Goal: Information Seeking & Learning: Learn about a topic

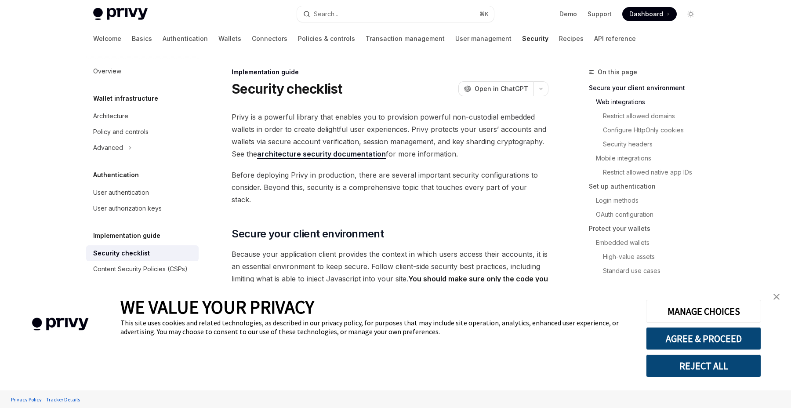
scroll to position [248, 0]
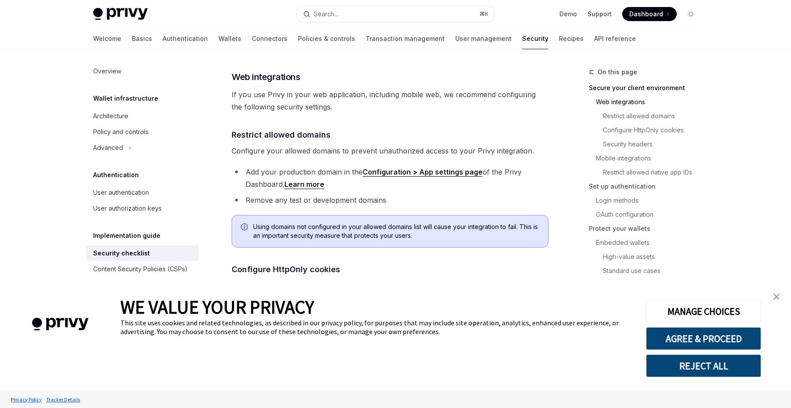
click at [775, 296] on img "close banner" at bounding box center [777, 297] width 6 height 6
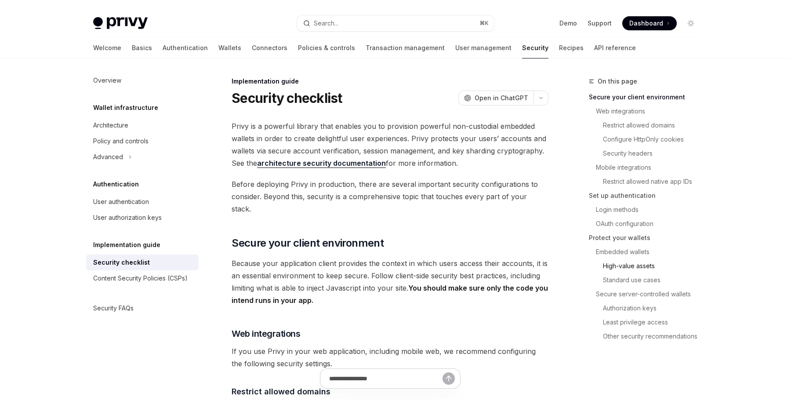
scroll to position [191, 0]
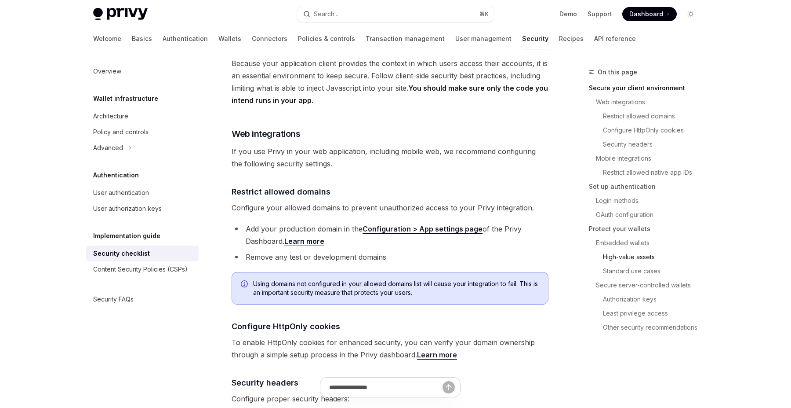
type textarea "*"
click at [384, 14] on button "Search... ⌘ K" at bounding box center [395, 14] width 197 height 16
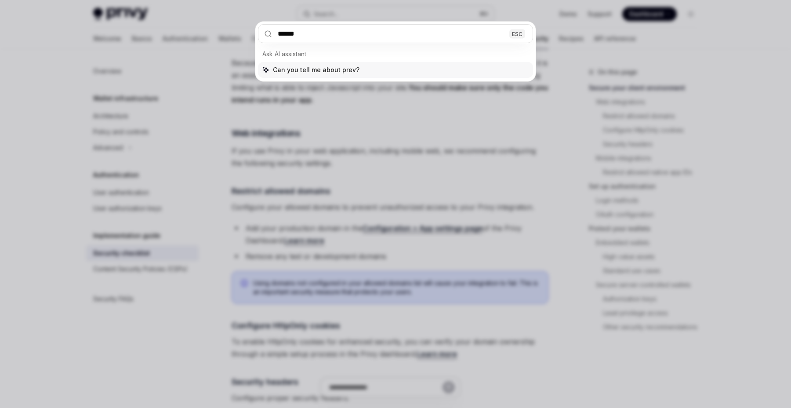
type input "*******"
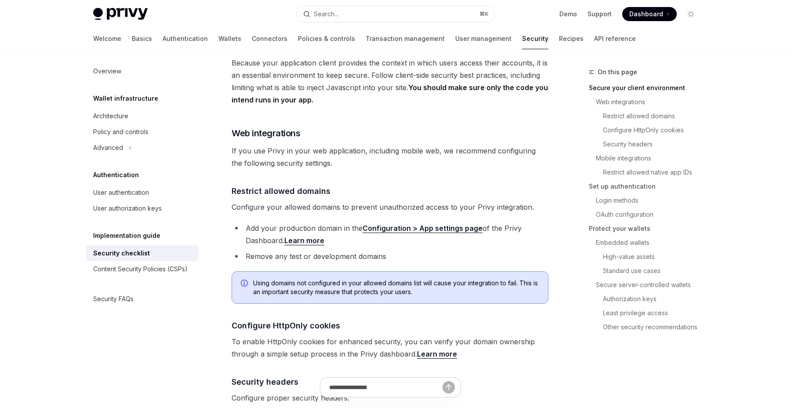
type textarea "*"
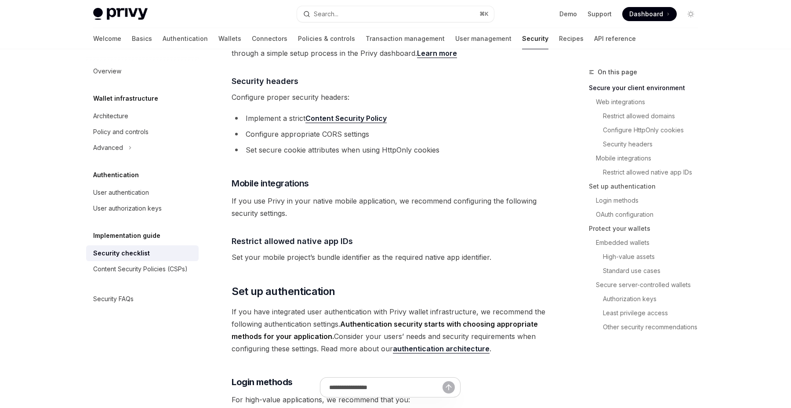
scroll to position [418, 0]
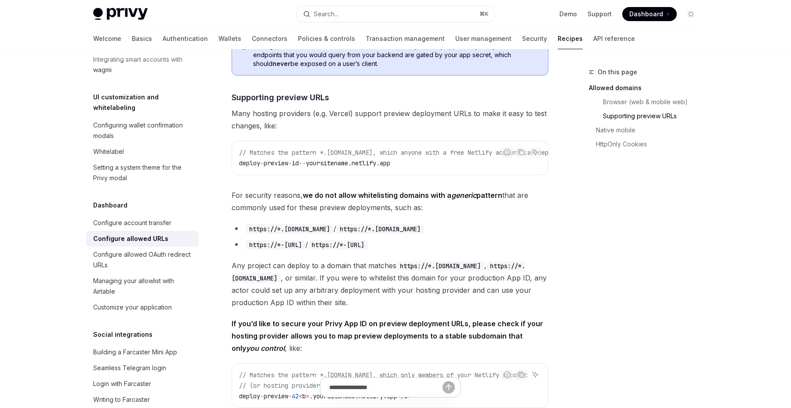
click at [235, 189] on span "For security reasons, we do not allow whitelisting domains with a generic patte…" at bounding box center [390, 201] width 317 height 25
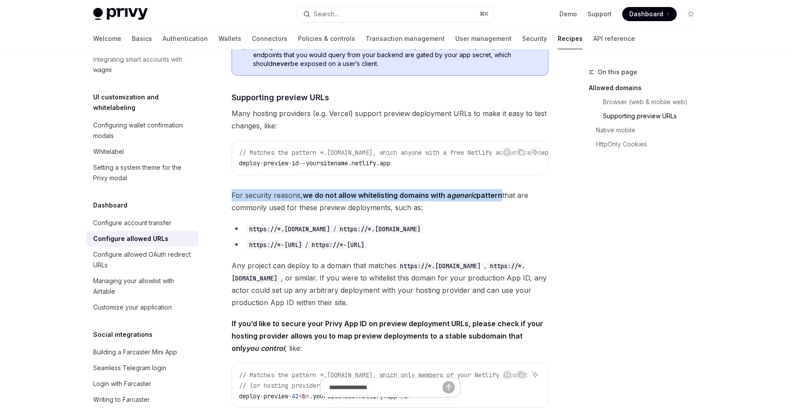
click at [235, 189] on span "For security reasons, we do not allow whitelisting domains with a generic patte…" at bounding box center [390, 201] width 317 height 25
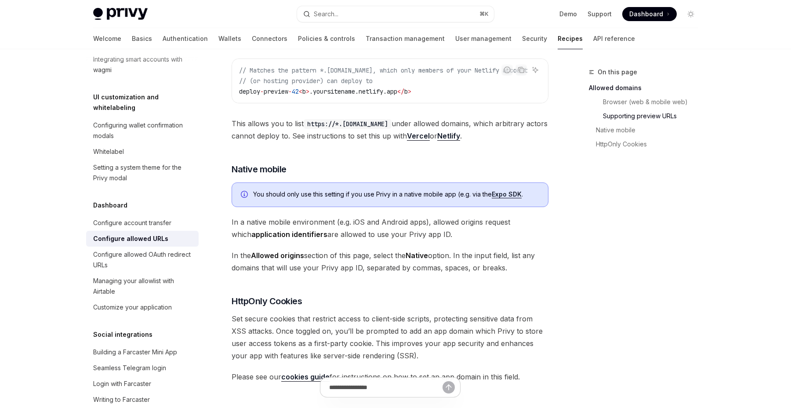
scroll to position [602, 0]
